Goal: Find specific page/section: Find specific page/section

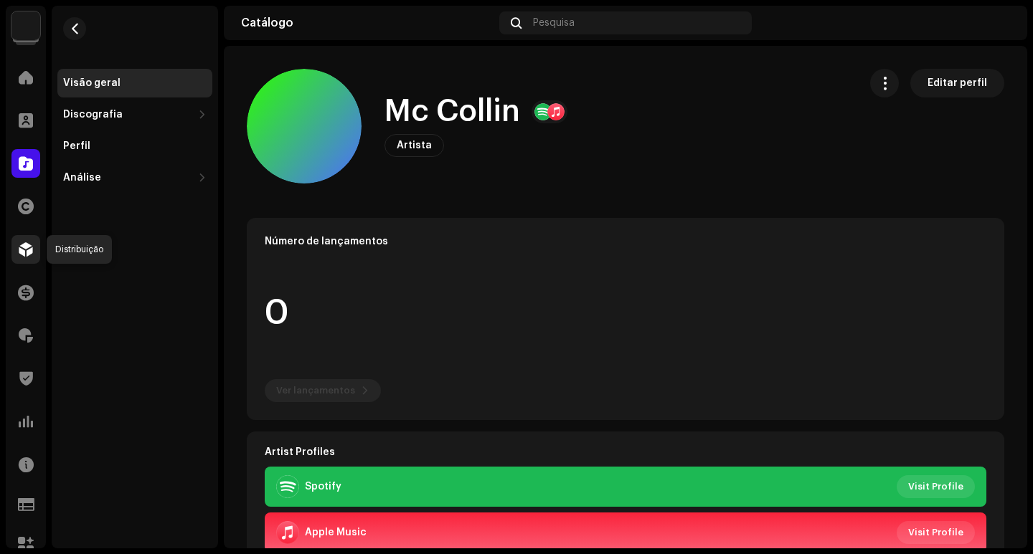
click at [27, 255] on span at bounding box center [26, 249] width 14 height 11
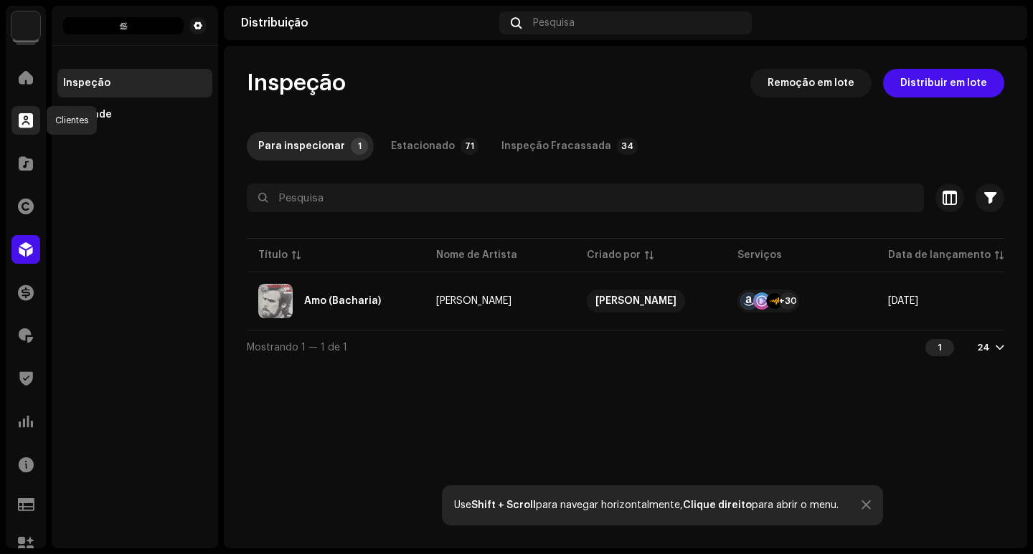
click at [16, 123] on div at bounding box center [25, 120] width 29 height 29
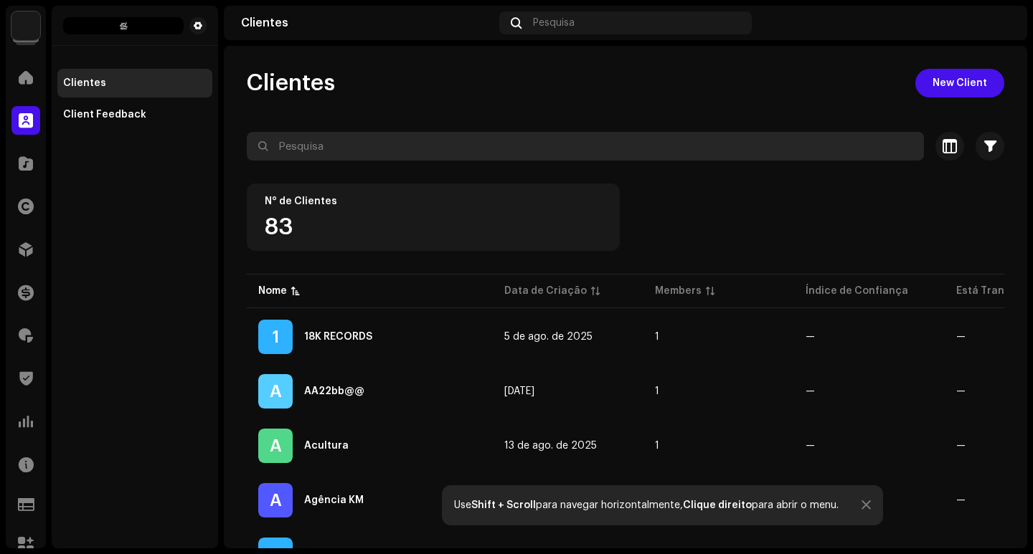
click at [349, 138] on input "text" at bounding box center [585, 146] width 677 height 29
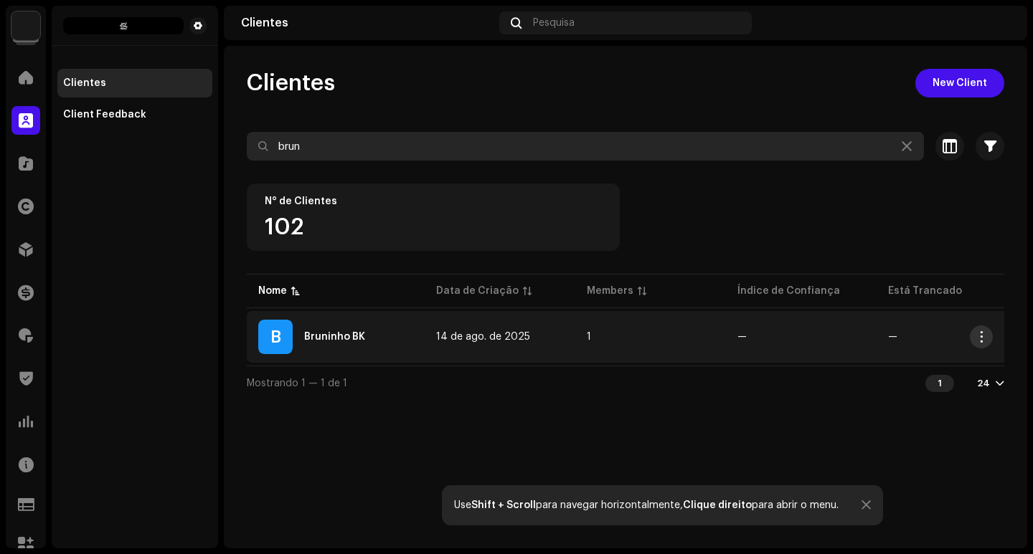
type input "brun"
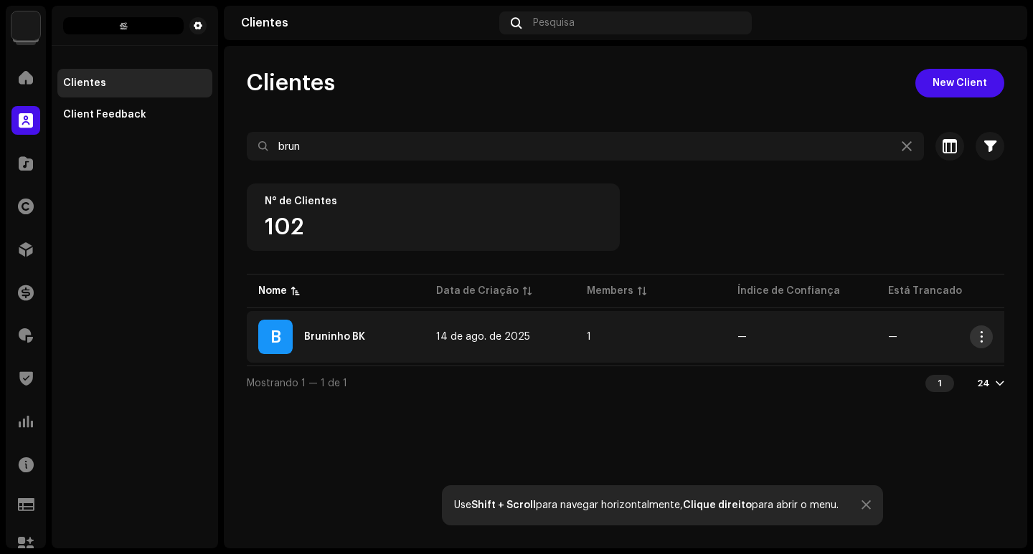
click at [986, 339] on span "button" at bounding box center [981, 336] width 11 height 11
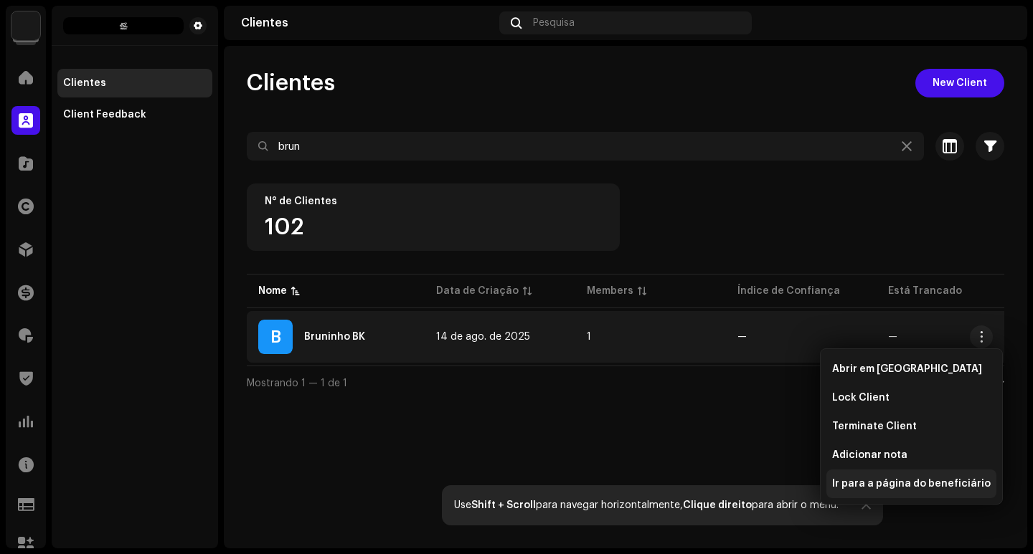
click at [882, 481] on span "Ir para a página do beneficiário" at bounding box center [911, 483] width 158 height 11
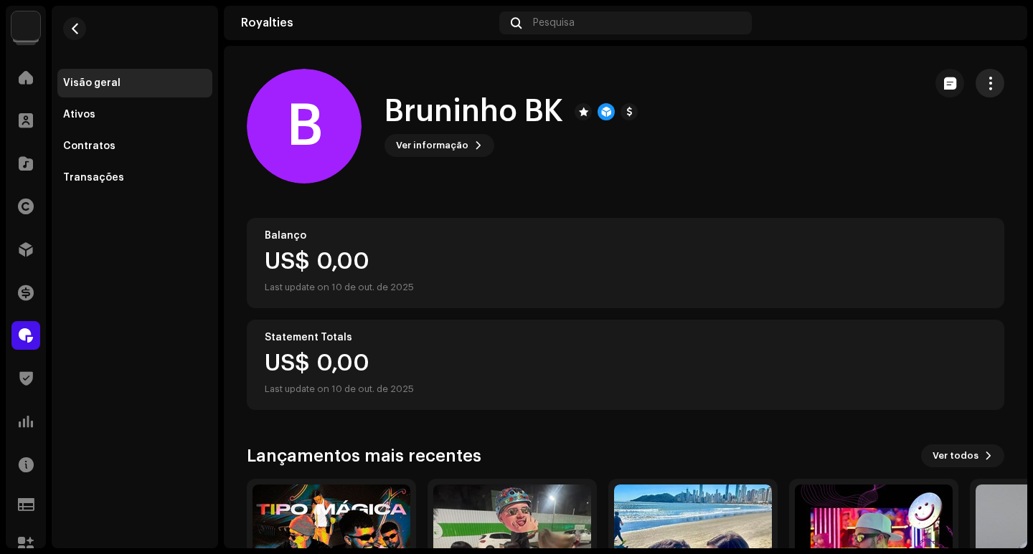
click at [983, 82] on span "button" at bounding box center [990, 82] width 14 height 11
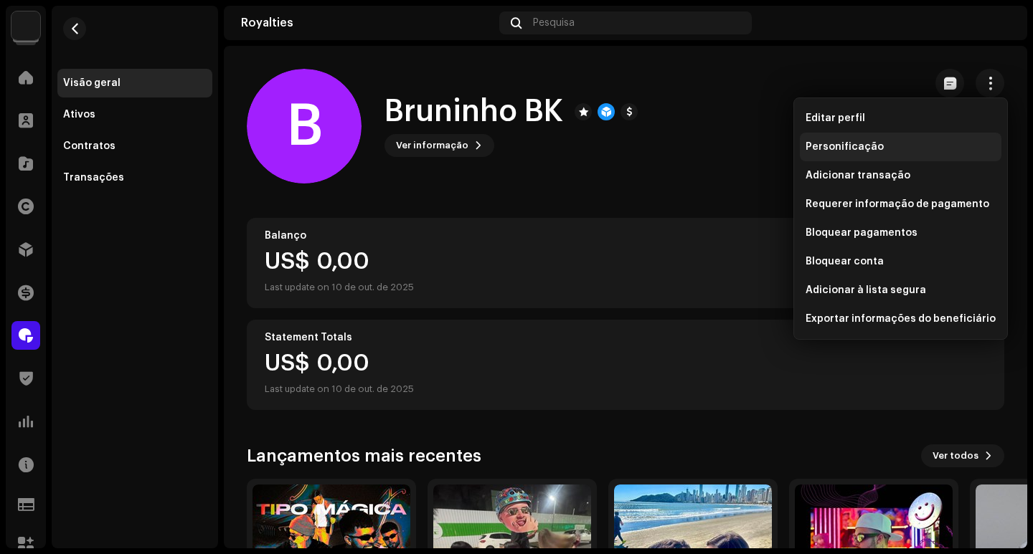
click at [840, 146] on span "Personificação" at bounding box center [844, 146] width 78 height 11
